Goal: Transaction & Acquisition: Purchase product/service

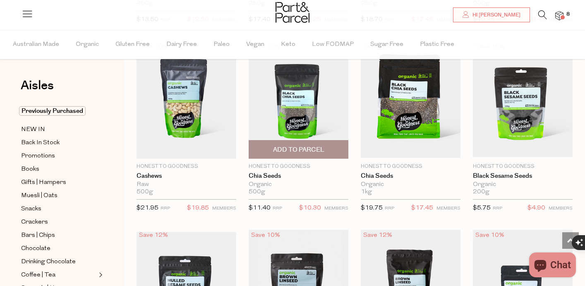
scroll to position [1024, 0]
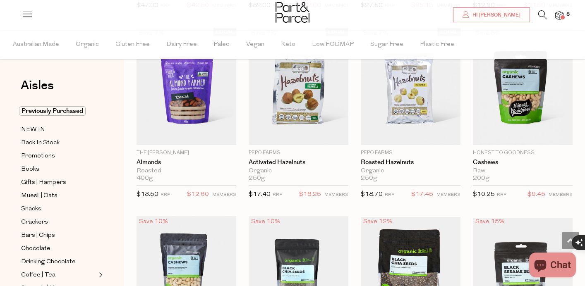
click at [561, 14] on img at bounding box center [559, 16] width 8 height 10
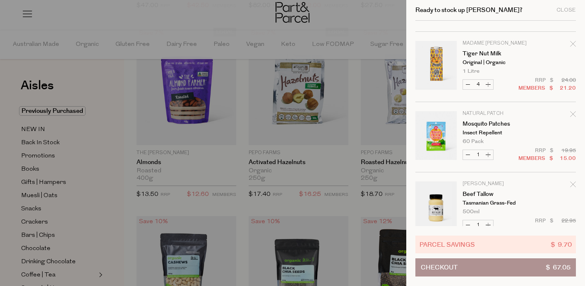
scroll to position [146, 0]
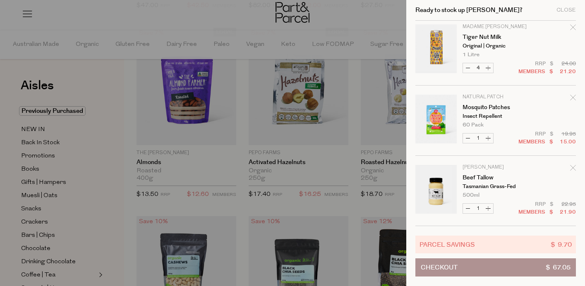
click at [101, 68] on div at bounding box center [292, 143] width 585 height 286
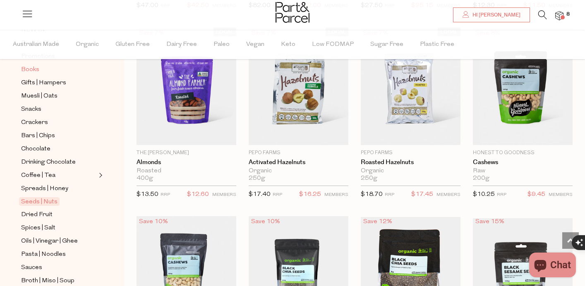
scroll to position [102, 0]
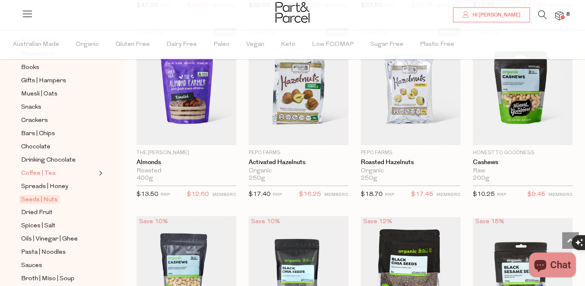
click at [46, 172] on span "Coffee | Tea" at bounding box center [38, 174] width 34 height 10
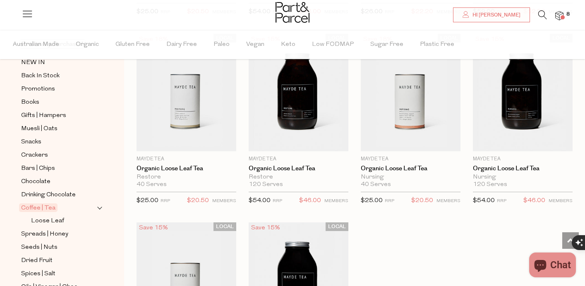
scroll to position [2151, 0]
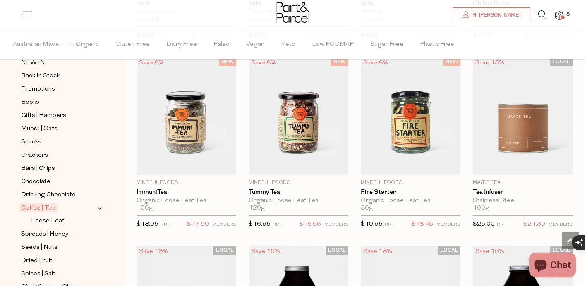
scroll to position [1559, 0]
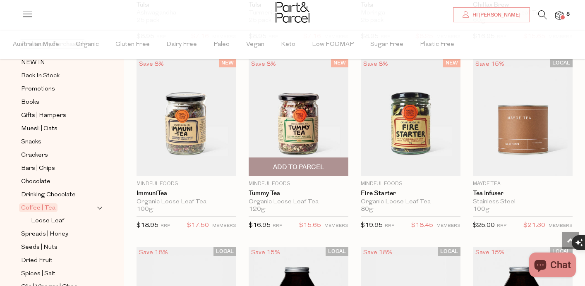
click at [296, 118] on img at bounding box center [298, 118] width 100 height 118
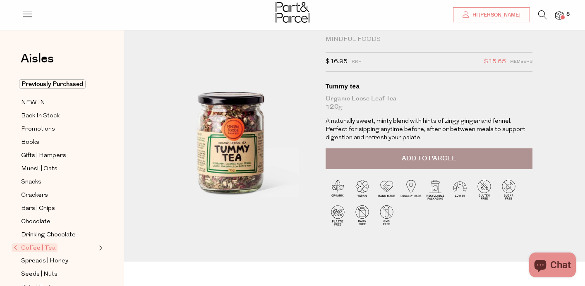
scroll to position [17, 0]
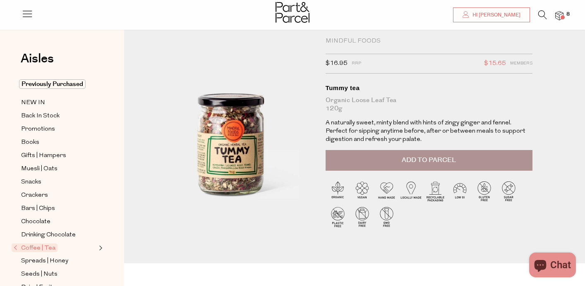
click at [425, 158] on span "Add to Parcel" at bounding box center [428, 160] width 54 height 10
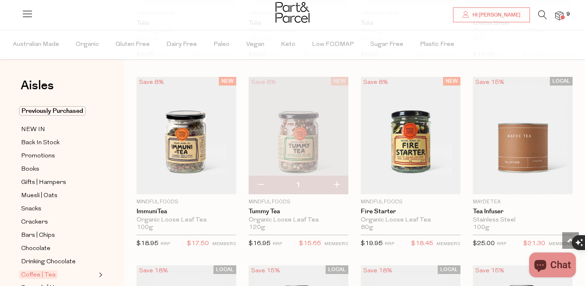
scroll to position [1545, 0]
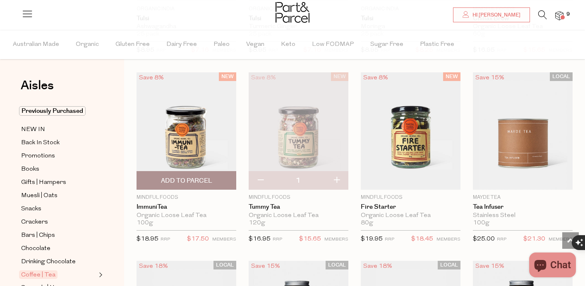
click at [180, 131] on img at bounding box center [186, 131] width 100 height 118
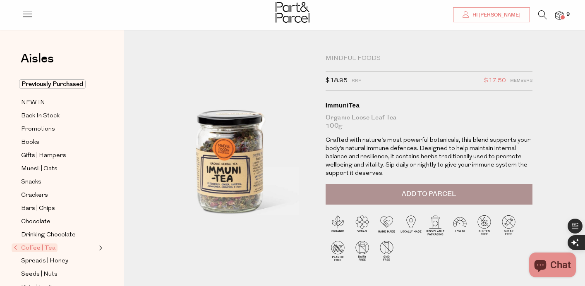
scroll to position [21, 0]
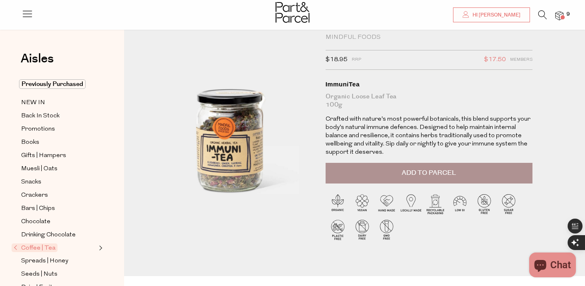
click at [418, 172] on span "Add to Parcel" at bounding box center [428, 173] width 54 height 10
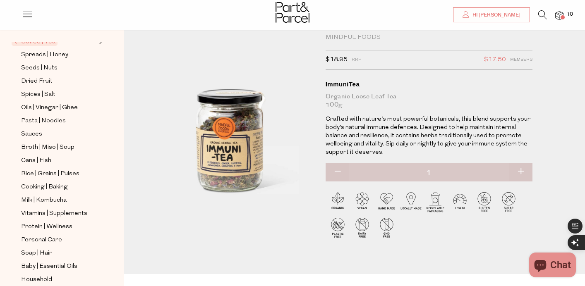
scroll to position [208, 0]
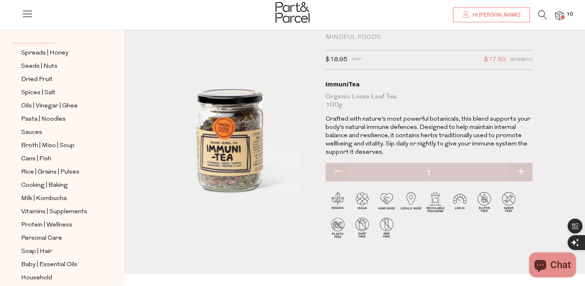
click at [564, 13] on span "10" at bounding box center [569, 14] width 11 height 7
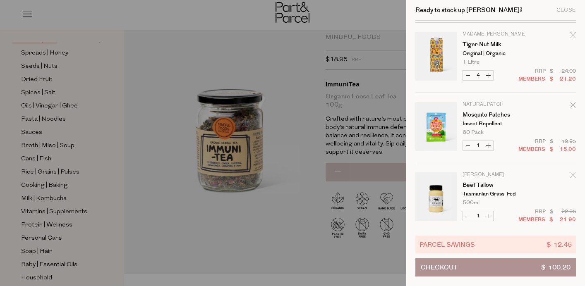
scroll to position [287, 0]
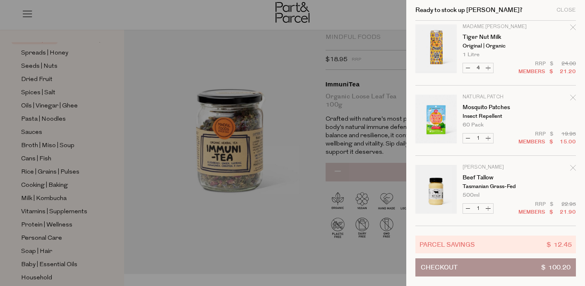
click at [440, 115] on link "Your cart" at bounding box center [435, 121] width 41 height 52
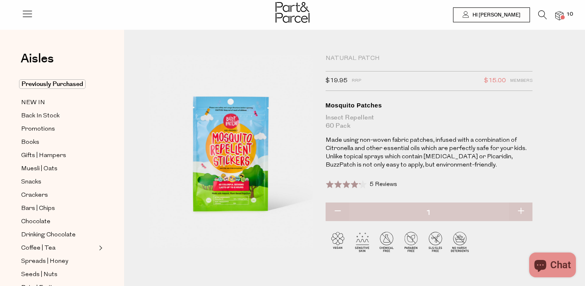
click at [560, 15] on img at bounding box center [559, 16] width 8 height 10
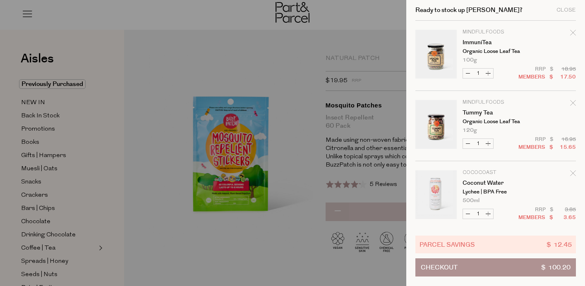
click at [479, 268] on button "Checkout $ 100.20" at bounding box center [495, 267] width 160 height 18
click at [571, 104] on icon "Remove Tummy tea" at bounding box center [573, 103] width 6 height 6
click at [570, 34] on icon "Remove ImmuniTea" at bounding box center [573, 33] width 6 height 6
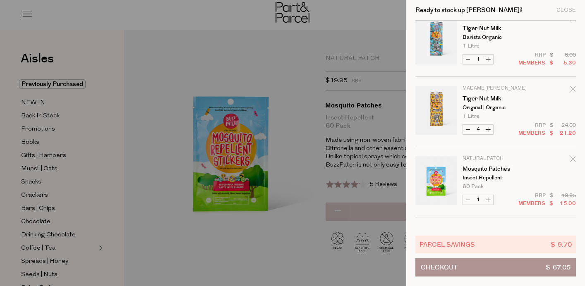
scroll to position [77, 0]
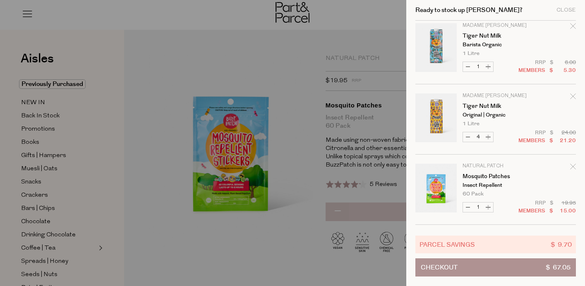
click at [467, 134] on button "Decrease Tiger Nut Milk" at bounding box center [468, 137] width 10 height 10
type input "3"
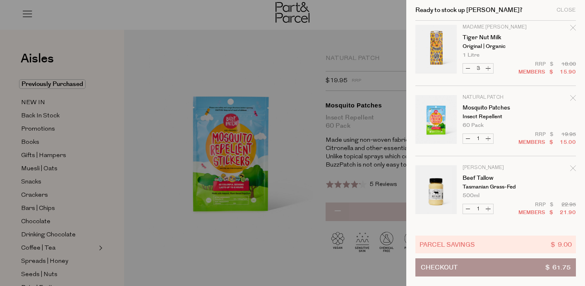
scroll to position [146, 0]
click at [461, 270] on button "Checkout $ 61.75" at bounding box center [495, 267] width 160 height 18
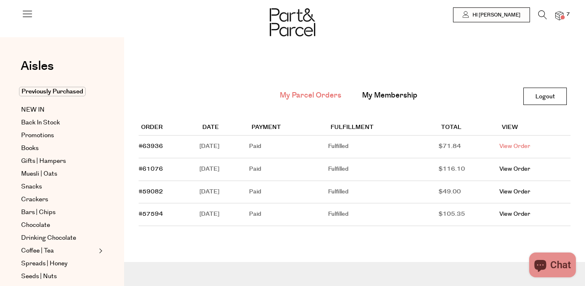
click at [518, 146] on link "View Order" at bounding box center [514, 146] width 31 height 8
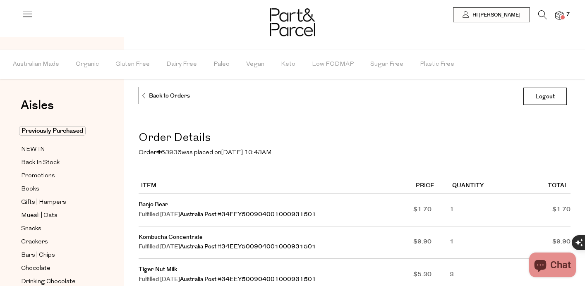
click at [547, 269] on icon "Chat window" at bounding box center [540, 265] width 20 height 20
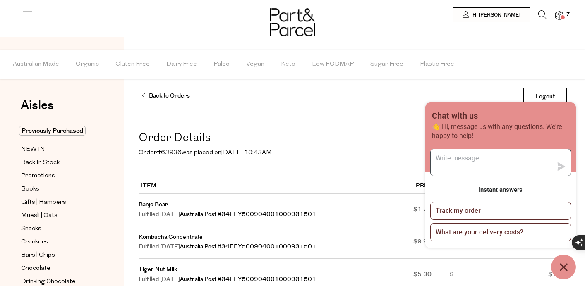
click at [505, 153] on textarea "Message us" at bounding box center [491, 162] width 122 height 26
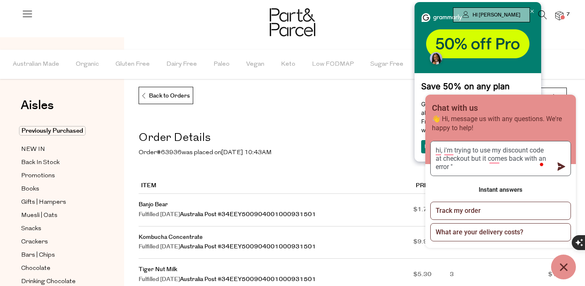
paste textarea "HEALTHY-PANTRY"
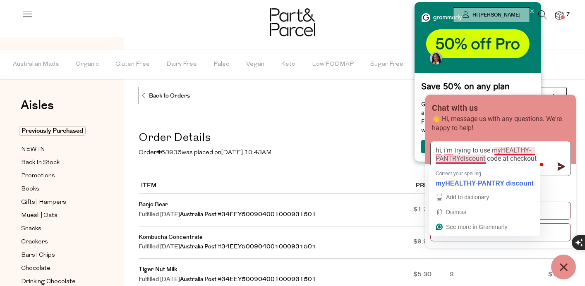
click at [503, 148] on textarea "hi, i'm trying to use myHEALTHY-PANTRYdiscount code at checkout but it comes ba…" at bounding box center [491, 158] width 122 height 34
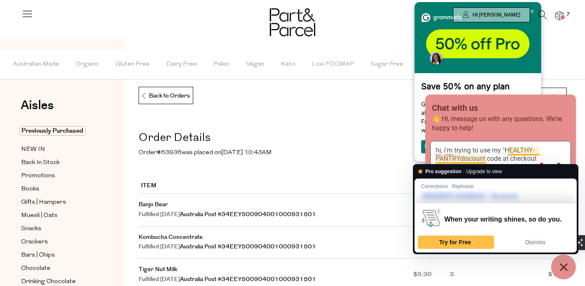
click at [461, 159] on textarea "hi, i'm trying to use my "HEALTHY-PANTRYdiscount code at checkout but it comes …" at bounding box center [491, 158] width 122 height 34
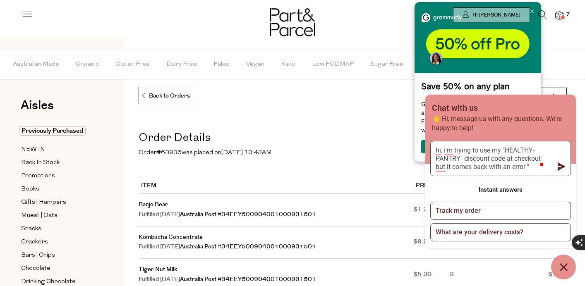
click at [536, 168] on textarea "hi, i'm trying to use my "HEALTHY-PANTRY" discount code at checkout but it come…" at bounding box center [491, 158] width 122 height 34
type textarea "hi, i'm trying to use my "HEALTHY-PANTRY" discount code at checkout but it come…"
click at [561, 166] on icon "submit" at bounding box center [561, 166] width 8 height 8
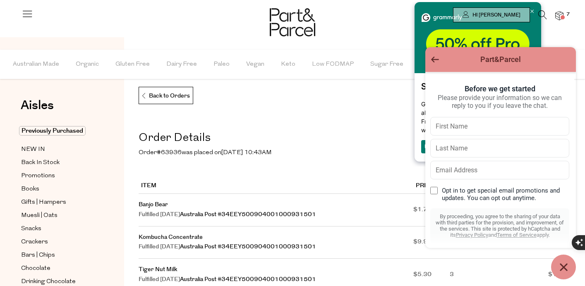
click at [471, 134] on input "text" at bounding box center [499, 126] width 139 height 19
type input "Sara"
type input "Leal"
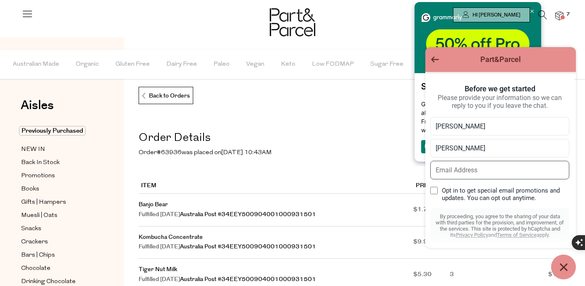
type input "[EMAIL_ADDRESS][DOMAIN_NAME]"
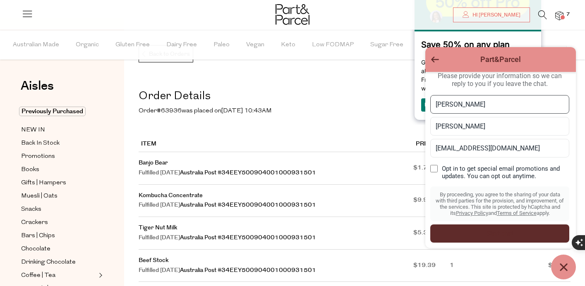
scroll to position [64, 0]
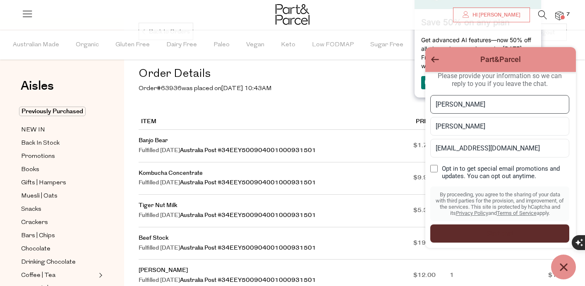
click at [435, 165] on input "Opt in to get special email promotions and updates. You can opt out anytime." at bounding box center [433, 168] width 7 height 7
checkbox input "false"
click at [498, 232] on div "Start chat" at bounding box center [499, 233] width 129 height 9
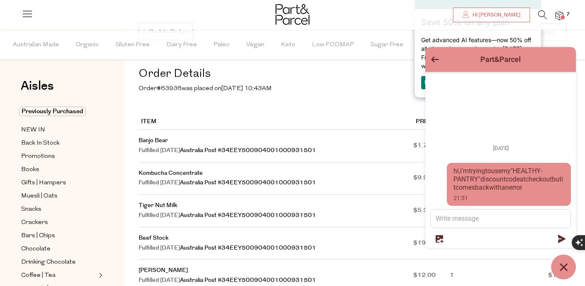
drag, startPoint x: 432, startPoint y: 60, endPoint x: 22, endPoint y: 122, distance: 414.4
click at [432, 60] on icon "Go back to the main screen" at bounding box center [435, 59] width 8 height 6
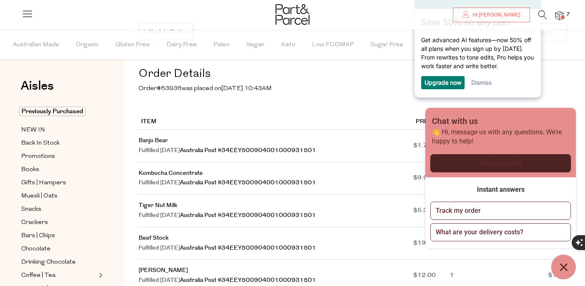
click at [557, 14] on img at bounding box center [559, 16] width 8 height 10
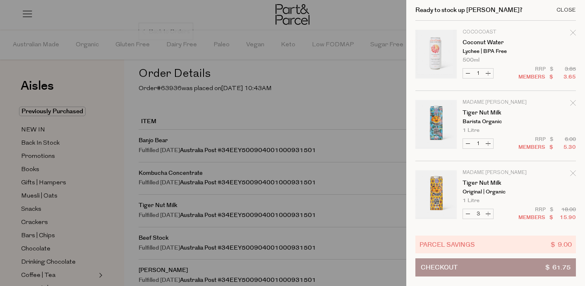
click at [564, 11] on div "Close" at bounding box center [565, 9] width 19 height 5
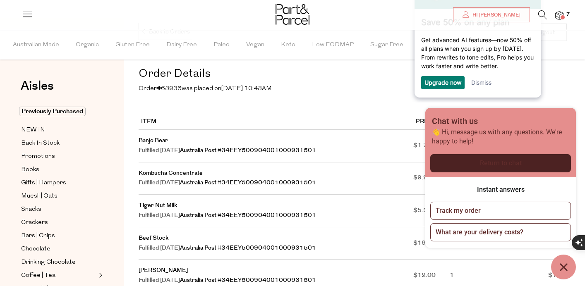
click at [483, 84] on link "Dismiss" at bounding box center [481, 82] width 20 height 7
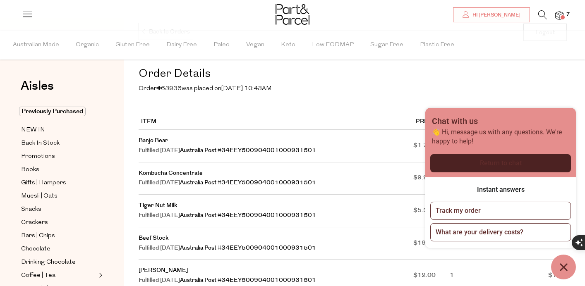
click at [401, 84] on p "Order #63936 was placed on June 02, 2025 10:43AM" at bounding box center [355, 89] width 432 height 10
click at [565, 268] on icon "Chat window" at bounding box center [563, 267] width 13 height 13
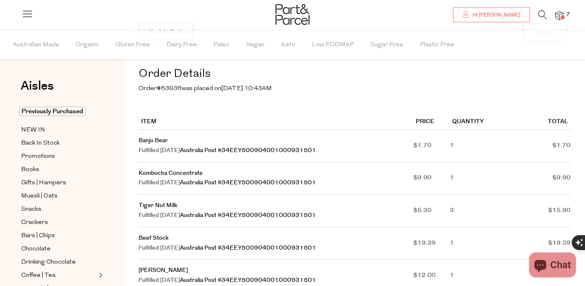
click at [560, 15] on img at bounding box center [559, 16] width 8 height 10
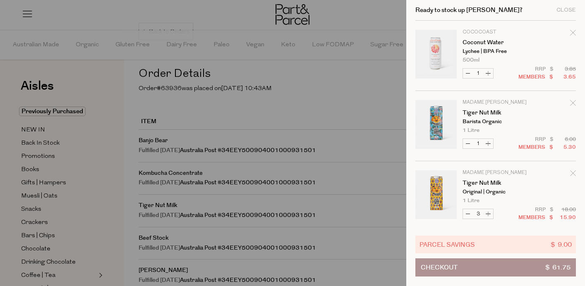
click at [487, 214] on button "Increase Tiger Nut Milk" at bounding box center [488, 214] width 10 height 10
type input "4"
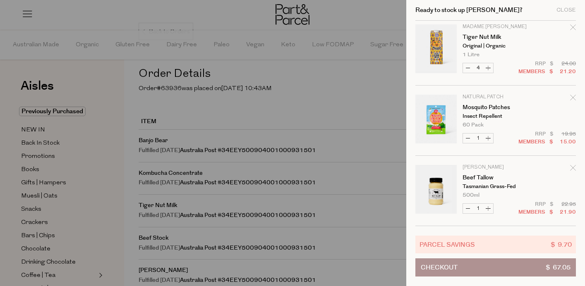
scroll to position [0, 0]
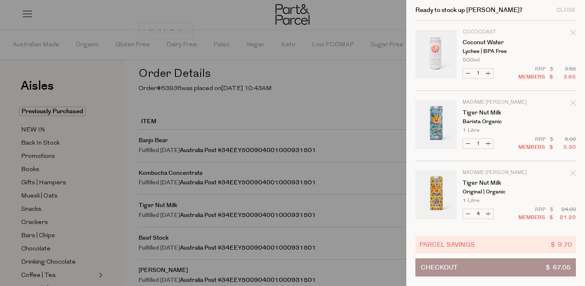
click at [572, 32] on icon "Remove Coconut Water" at bounding box center [572, 32] width 5 height 5
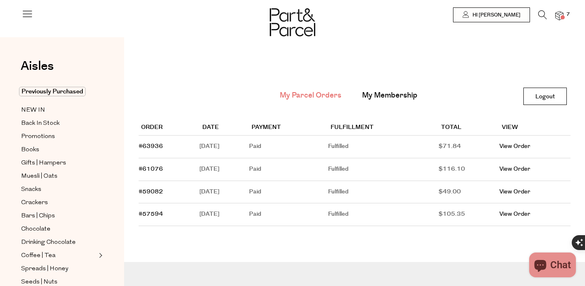
click at [542, 13] on icon at bounding box center [542, 14] width 9 height 9
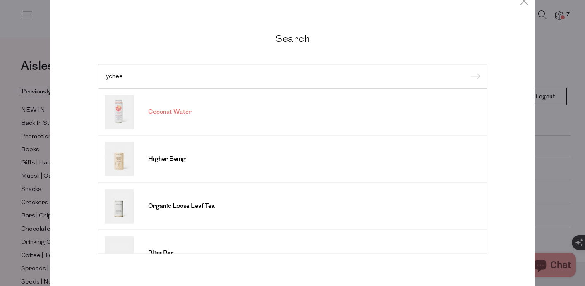
type input "lychee"
click at [174, 110] on span "Coconut Water" at bounding box center [169, 112] width 43 height 8
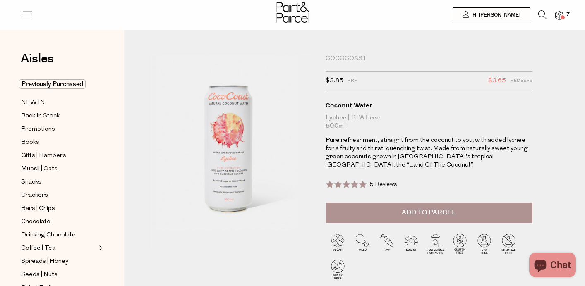
click at [424, 213] on span "Add to Parcel" at bounding box center [428, 213] width 54 height 10
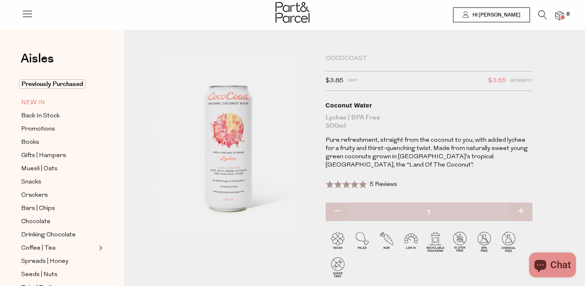
click at [37, 105] on span "NEW IN" at bounding box center [33, 103] width 24 height 10
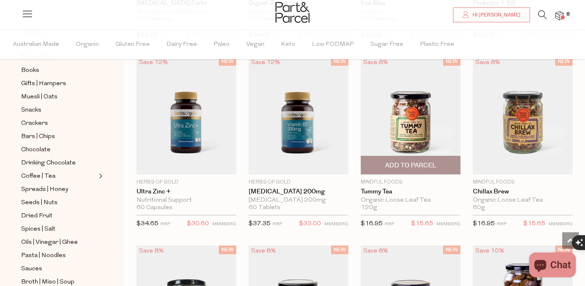
scroll to position [607, 0]
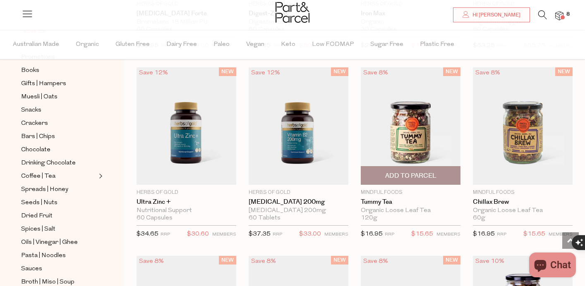
click at [416, 133] on img at bounding box center [411, 126] width 100 height 118
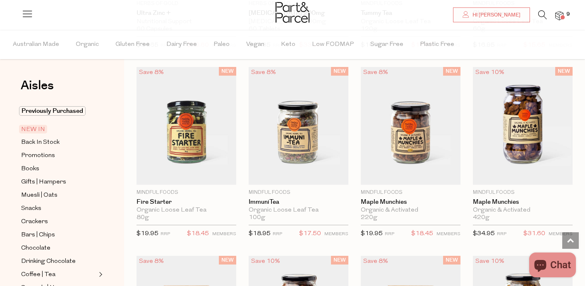
scroll to position [801, 0]
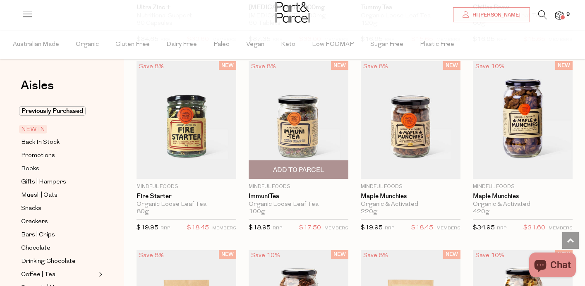
click at [291, 130] on img at bounding box center [298, 120] width 100 height 118
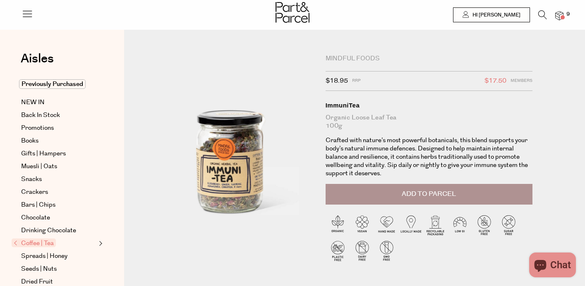
click at [431, 193] on span "Add to Parcel" at bounding box center [428, 194] width 54 height 10
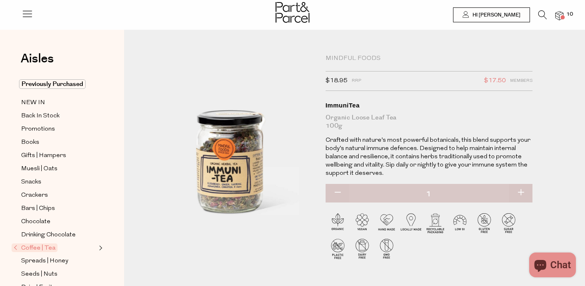
click at [547, 266] on icon "Chat window" at bounding box center [540, 265] width 20 height 20
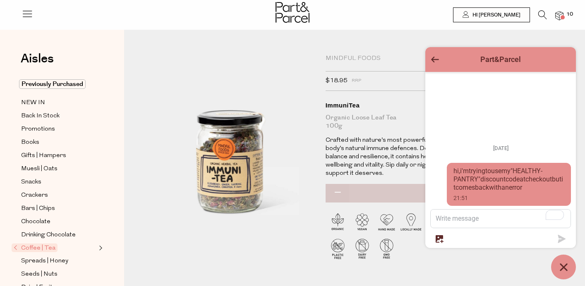
click at [430, 60] on div "Part&Parcel" at bounding box center [500, 59] width 141 height 15
click at [435, 59] on icon "Go back to the main screen" at bounding box center [435, 60] width 8 height 6
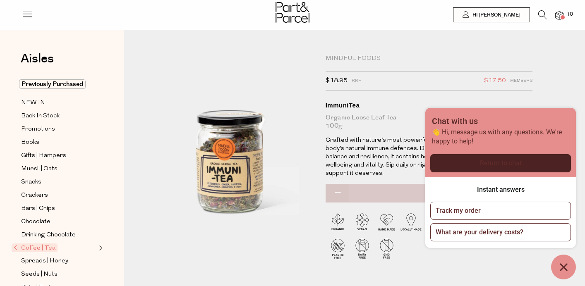
click at [559, 17] on img at bounding box center [559, 16] width 8 height 10
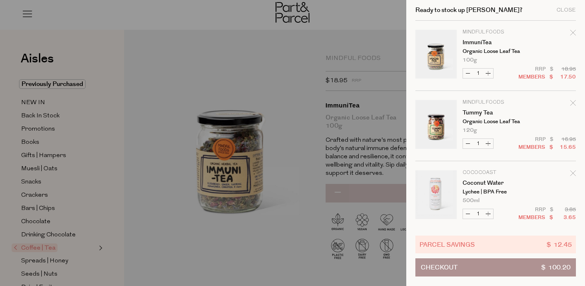
click at [511, 270] on button "Checkout $ 100.20" at bounding box center [495, 267] width 160 height 18
